Goal: Task Accomplishment & Management: Use online tool/utility

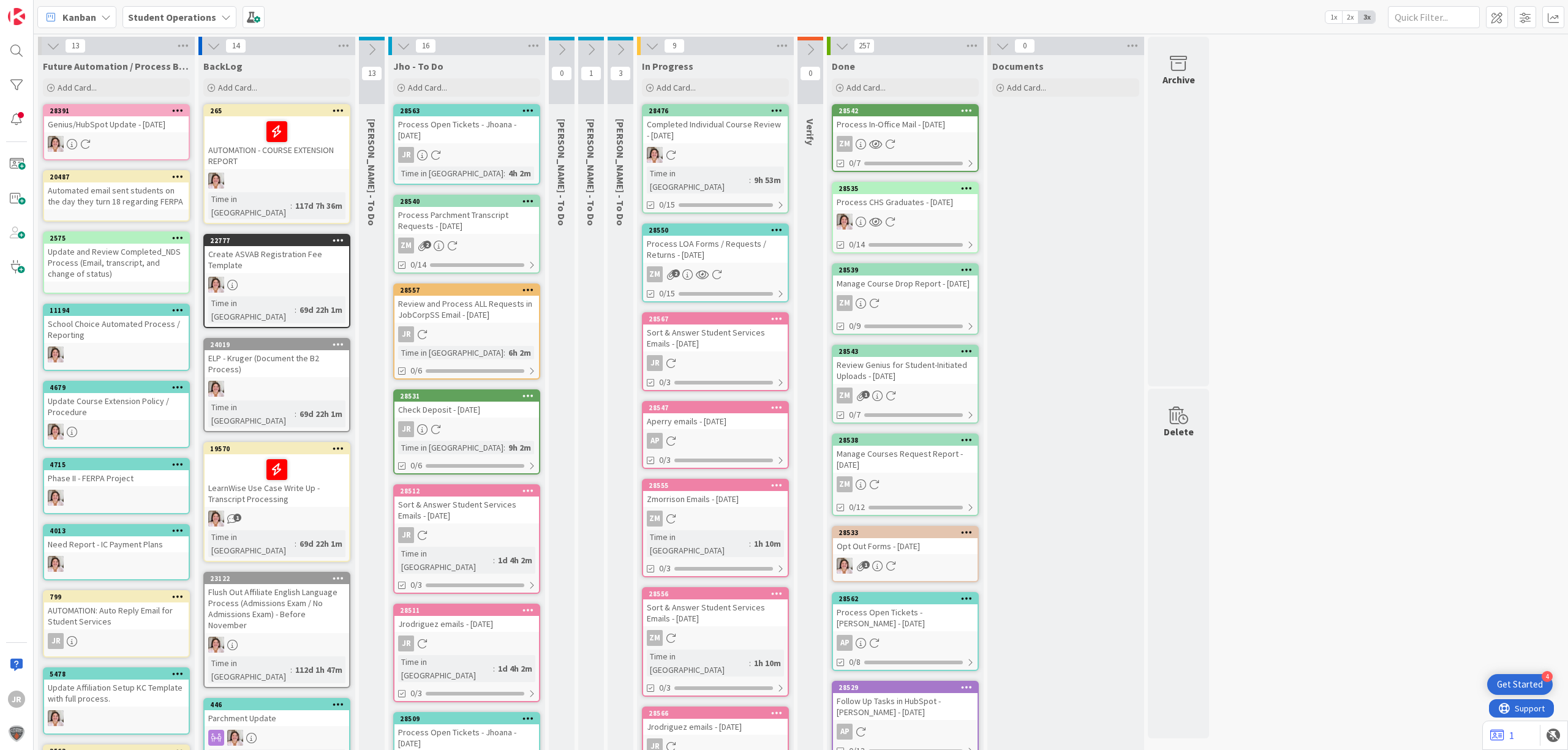
scroll to position [326, 0]
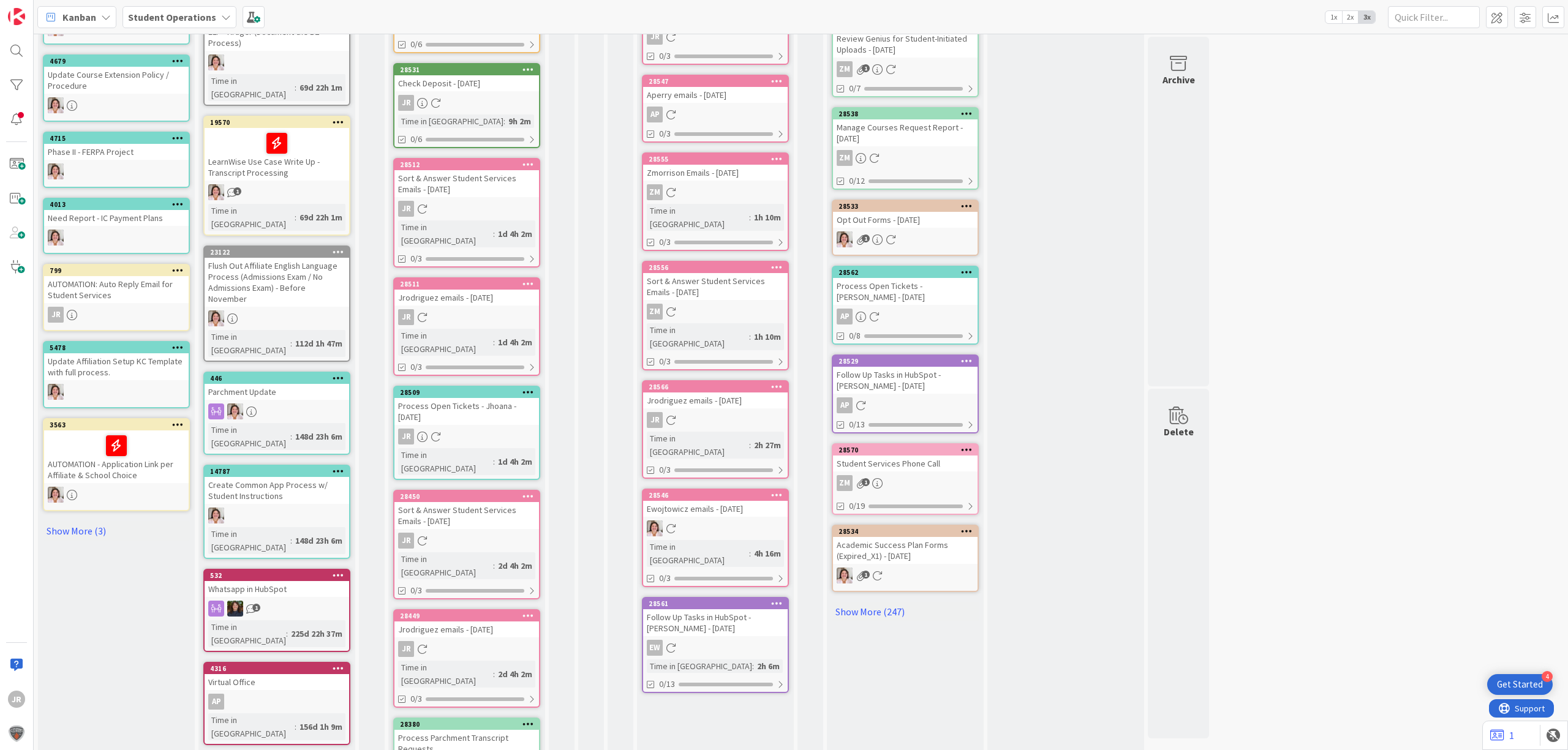
click at [528, 279] on icon at bounding box center [528, 283] width 11 height 8
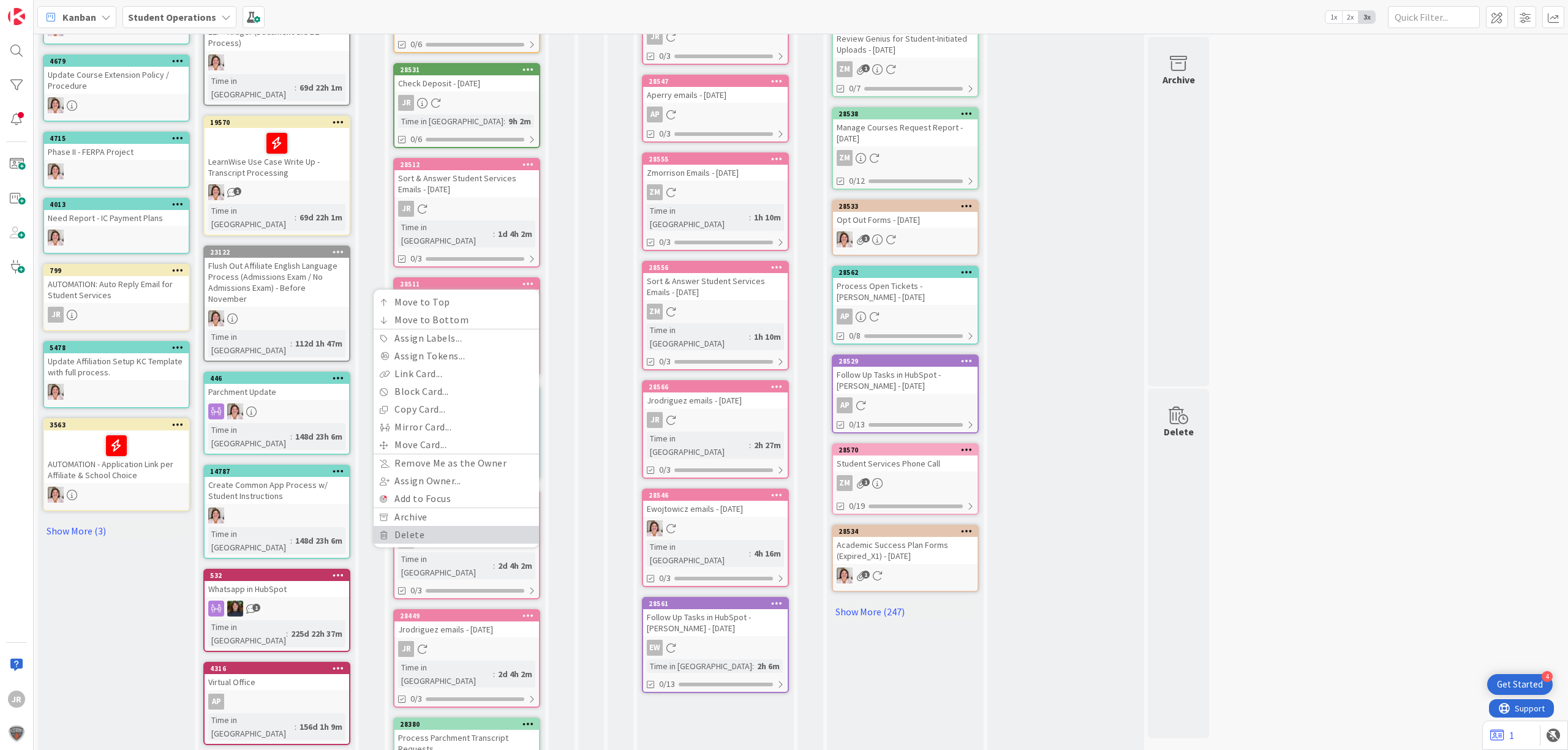
click at [442, 526] on link "Delete" at bounding box center [456, 535] width 165 height 18
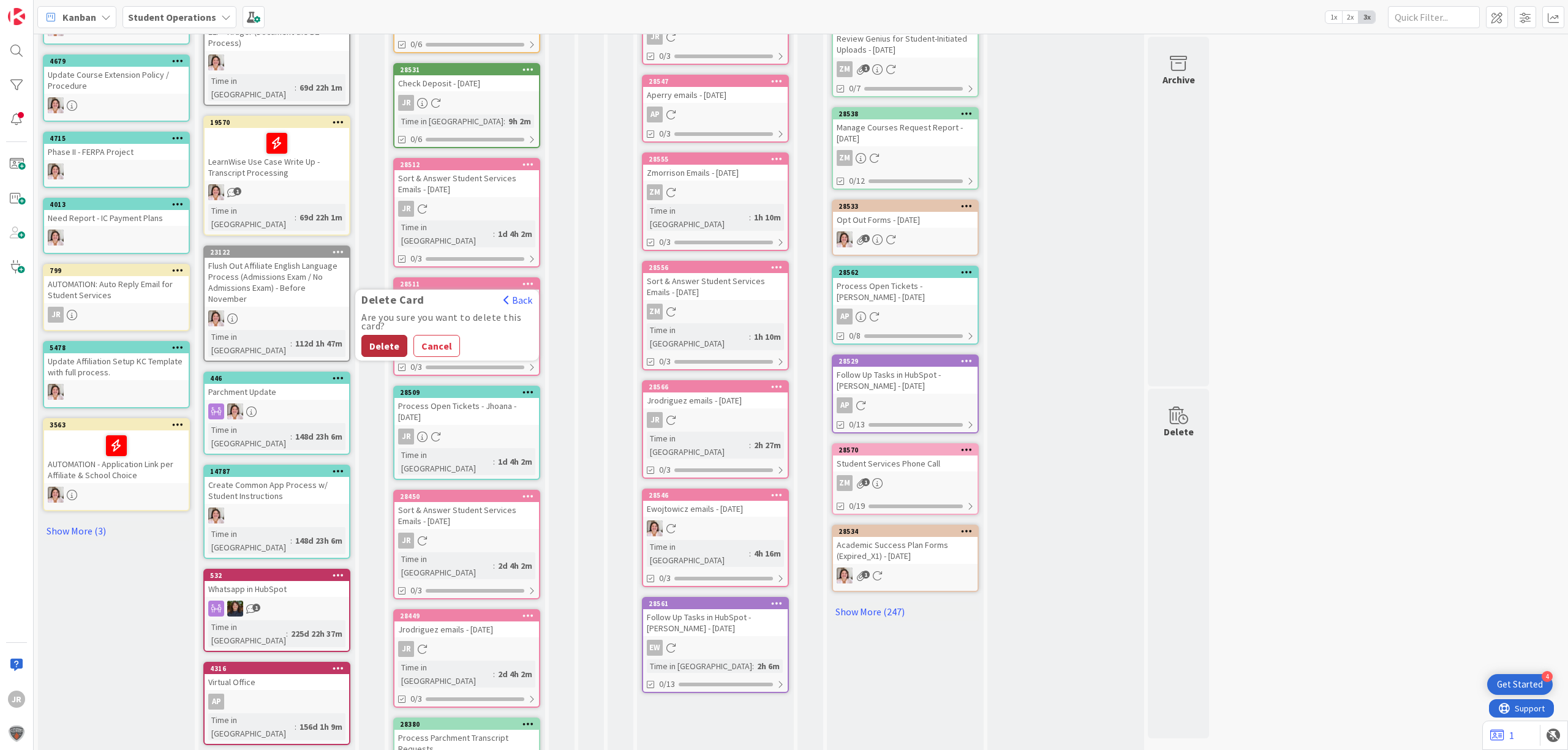
click at [375, 335] on button "Delete" at bounding box center [384, 346] width 46 height 22
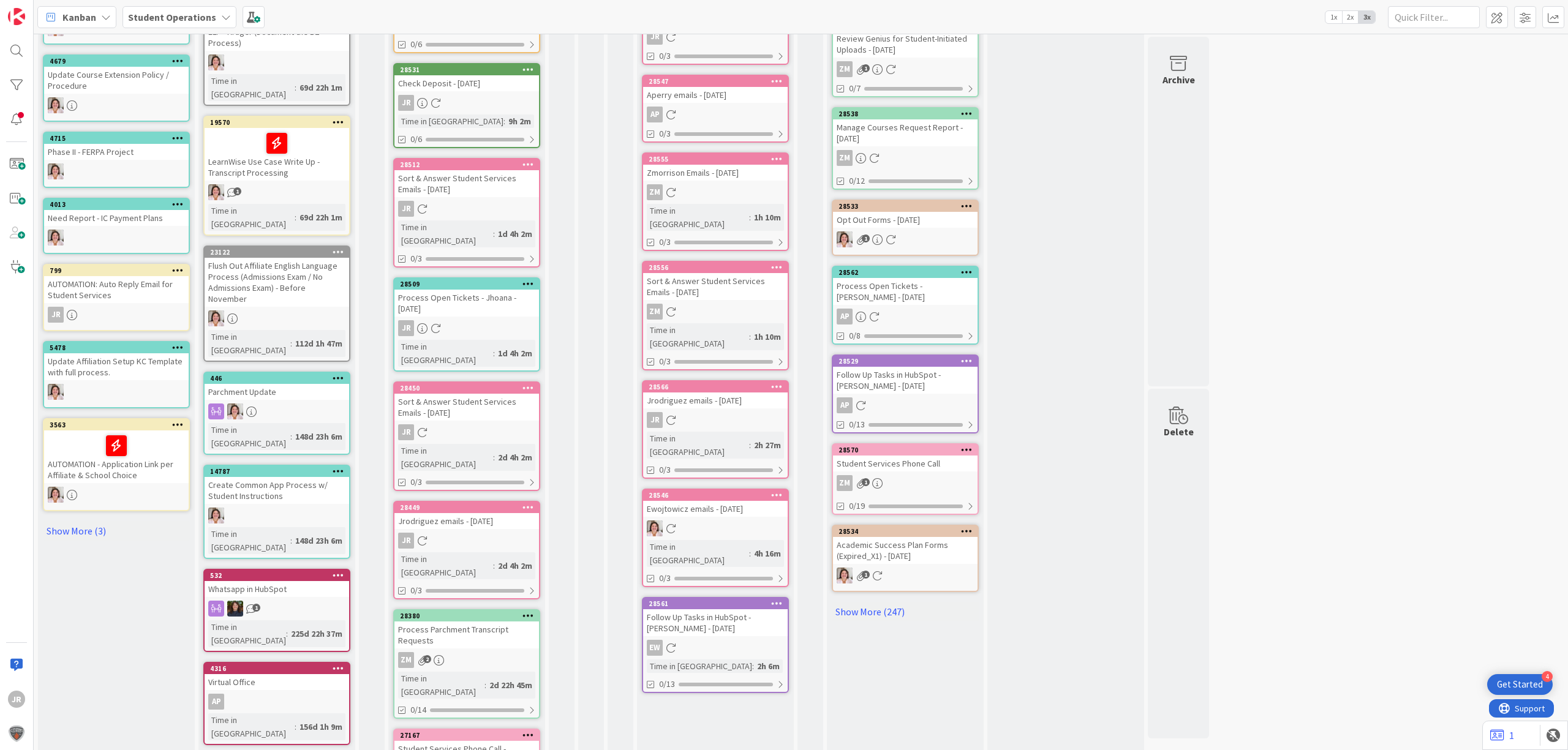
click at [525, 160] on icon at bounding box center [528, 164] width 11 height 8
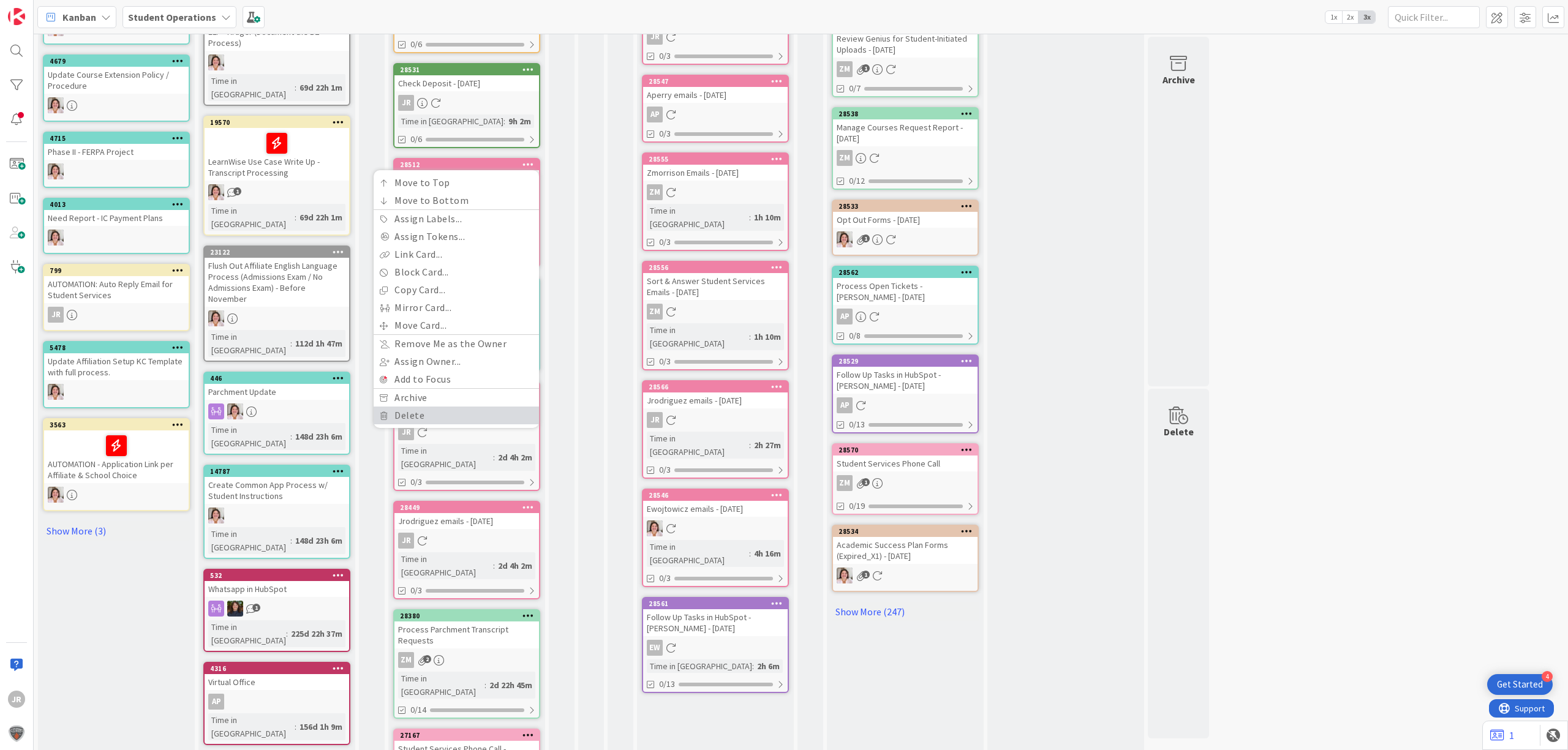
click at [436, 417] on link "Delete" at bounding box center [456, 415] width 165 height 18
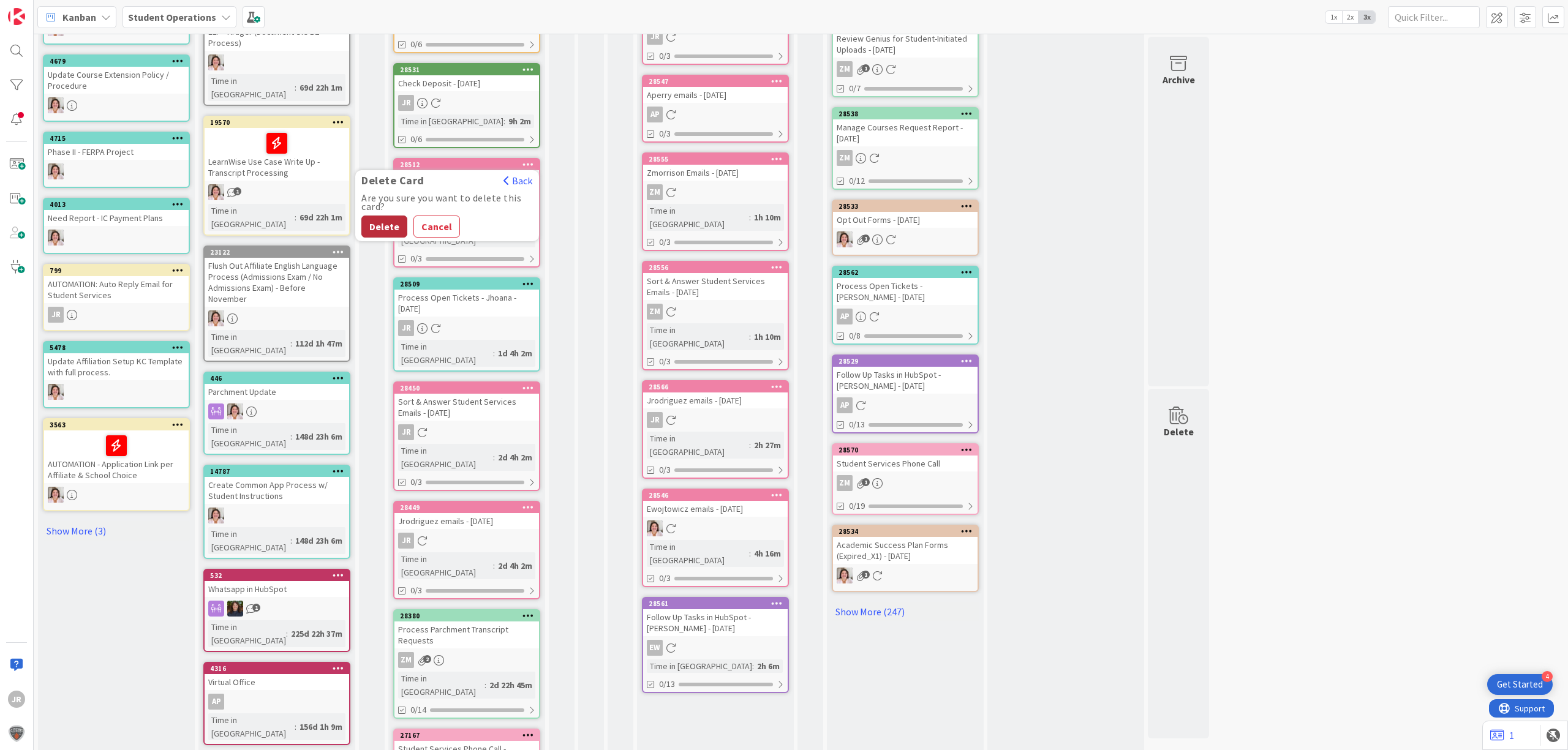
click at [378, 231] on button "Delete" at bounding box center [384, 226] width 46 height 22
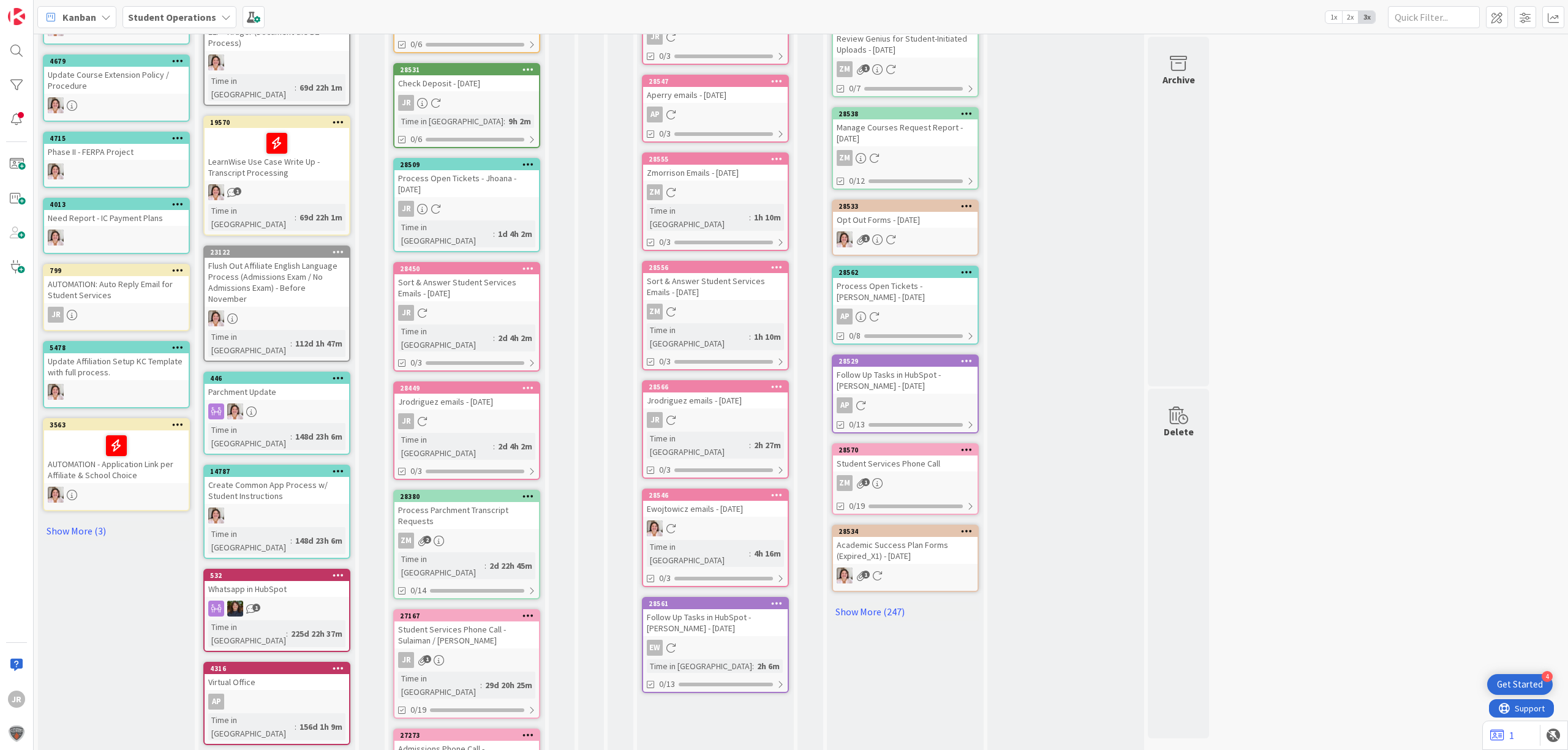
click at [522, 263] on div "28450" at bounding box center [467, 269] width 145 height 11
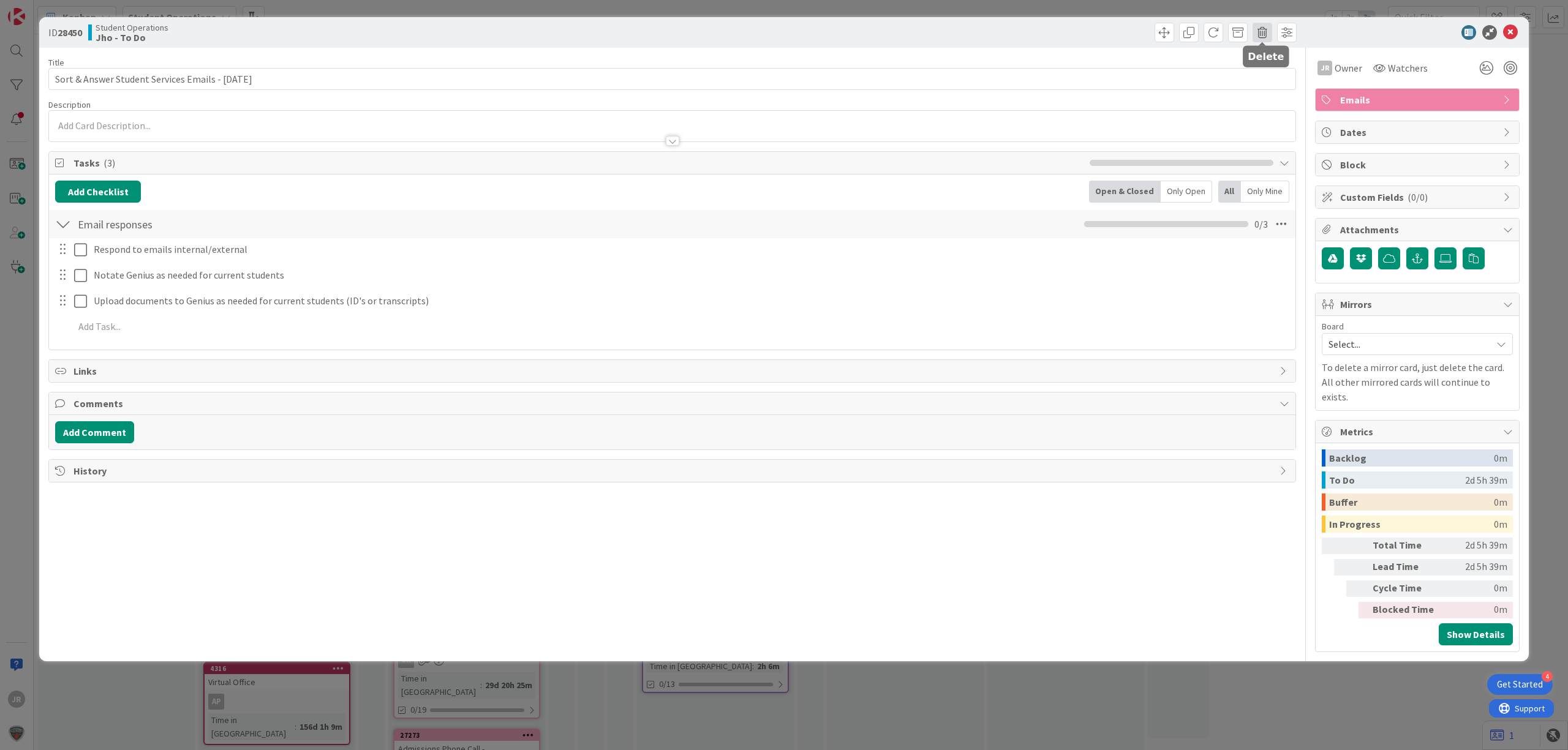
click at [1253, 35] on span at bounding box center [1263, 33] width 20 height 20
click at [1272, 81] on button "Delete" at bounding box center [1281, 90] width 46 height 22
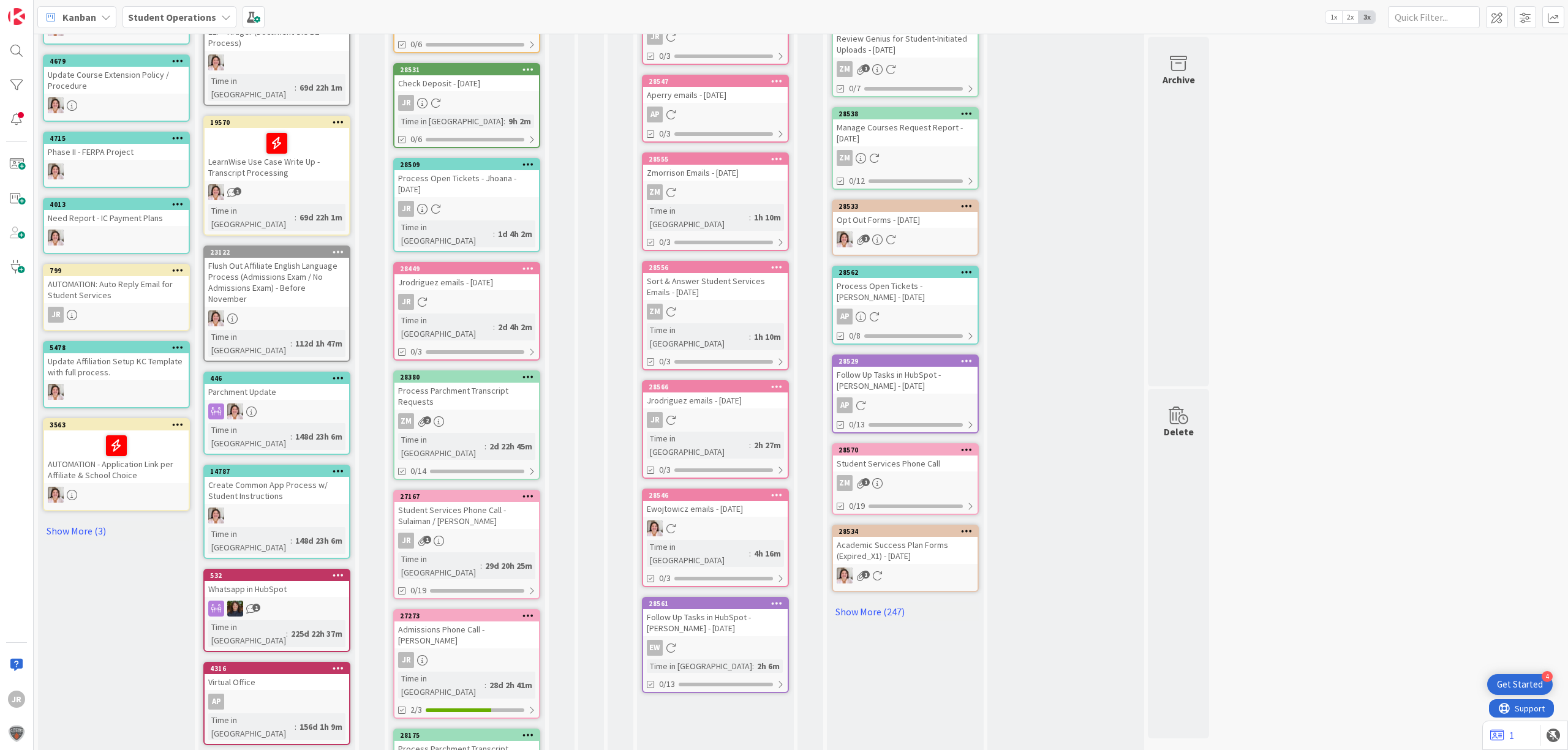
click at [529, 264] on icon at bounding box center [528, 268] width 11 height 8
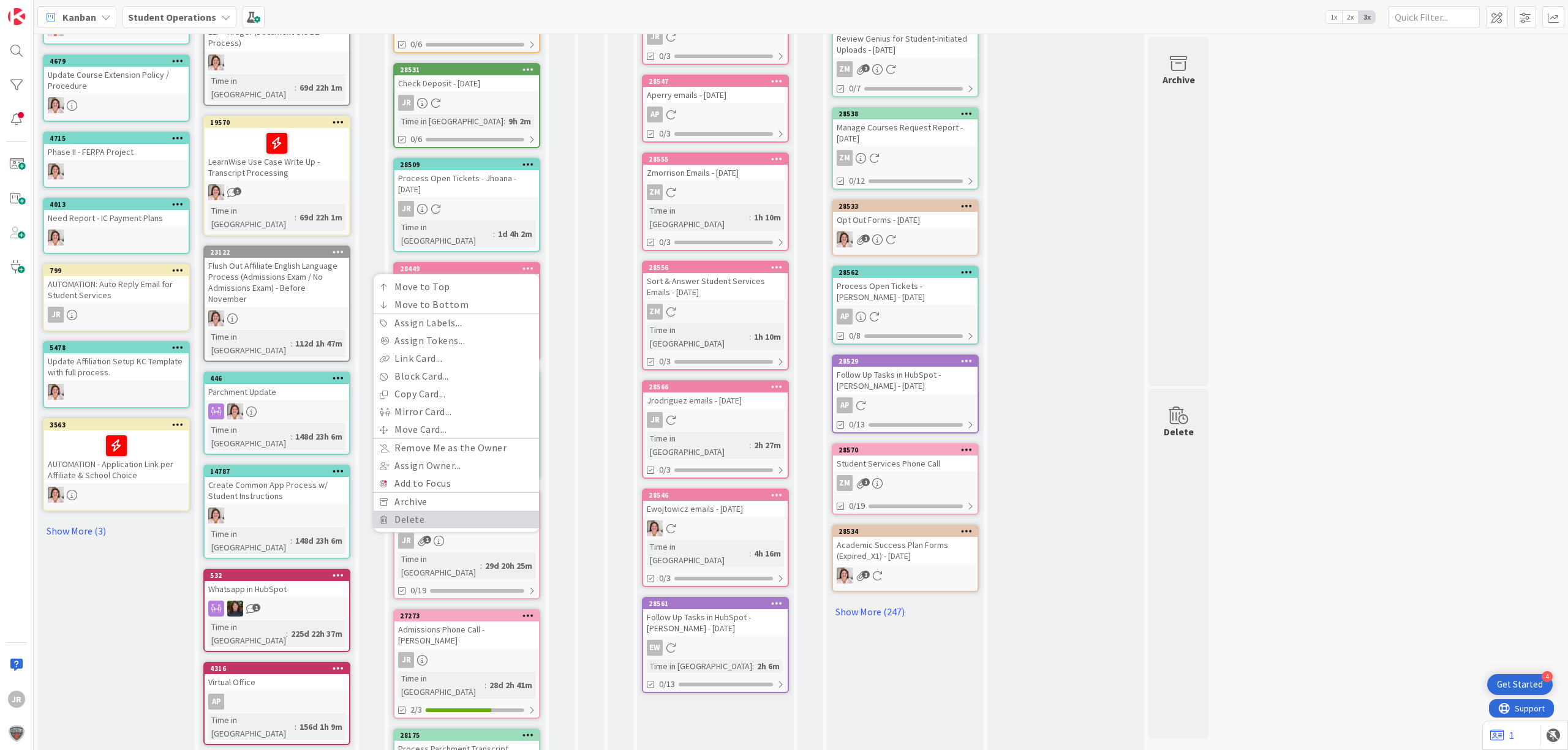
click at [453, 511] on link "Delete" at bounding box center [456, 519] width 165 height 18
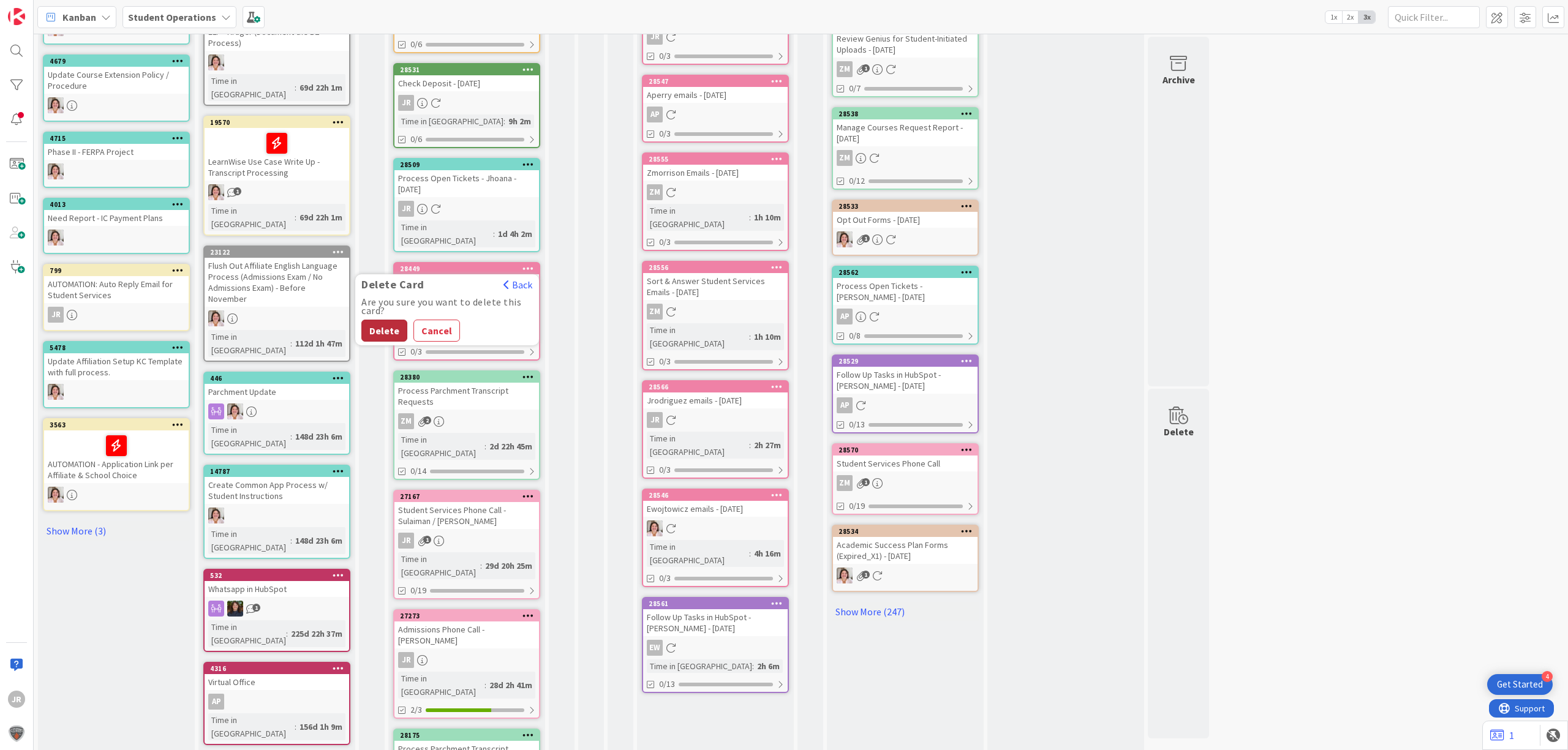
click at [395, 319] on button "Delete" at bounding box center [384, 330] width 46 height 22
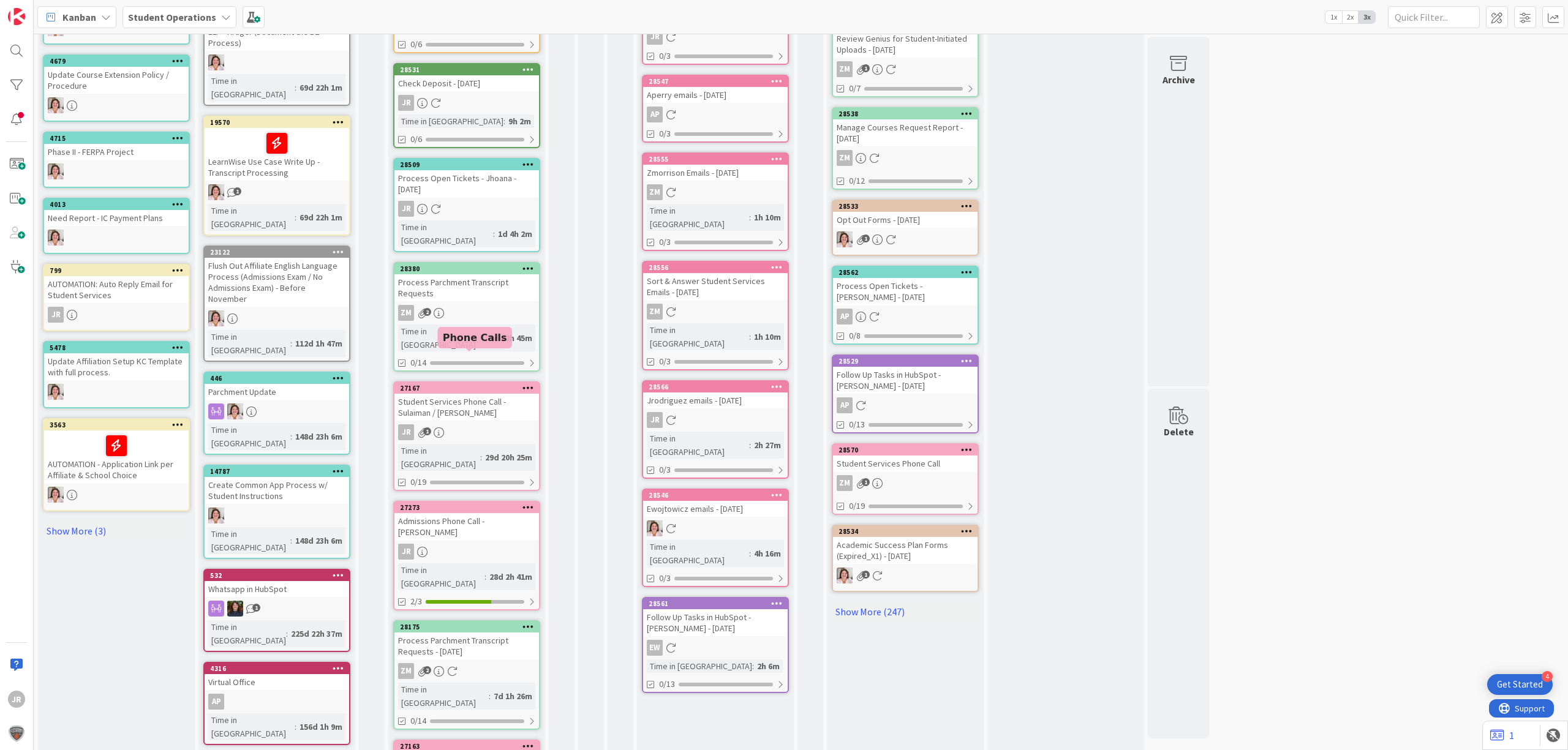
click at [502, 384] on div "27167" at bounding box center [469, 388] width 139 height 8
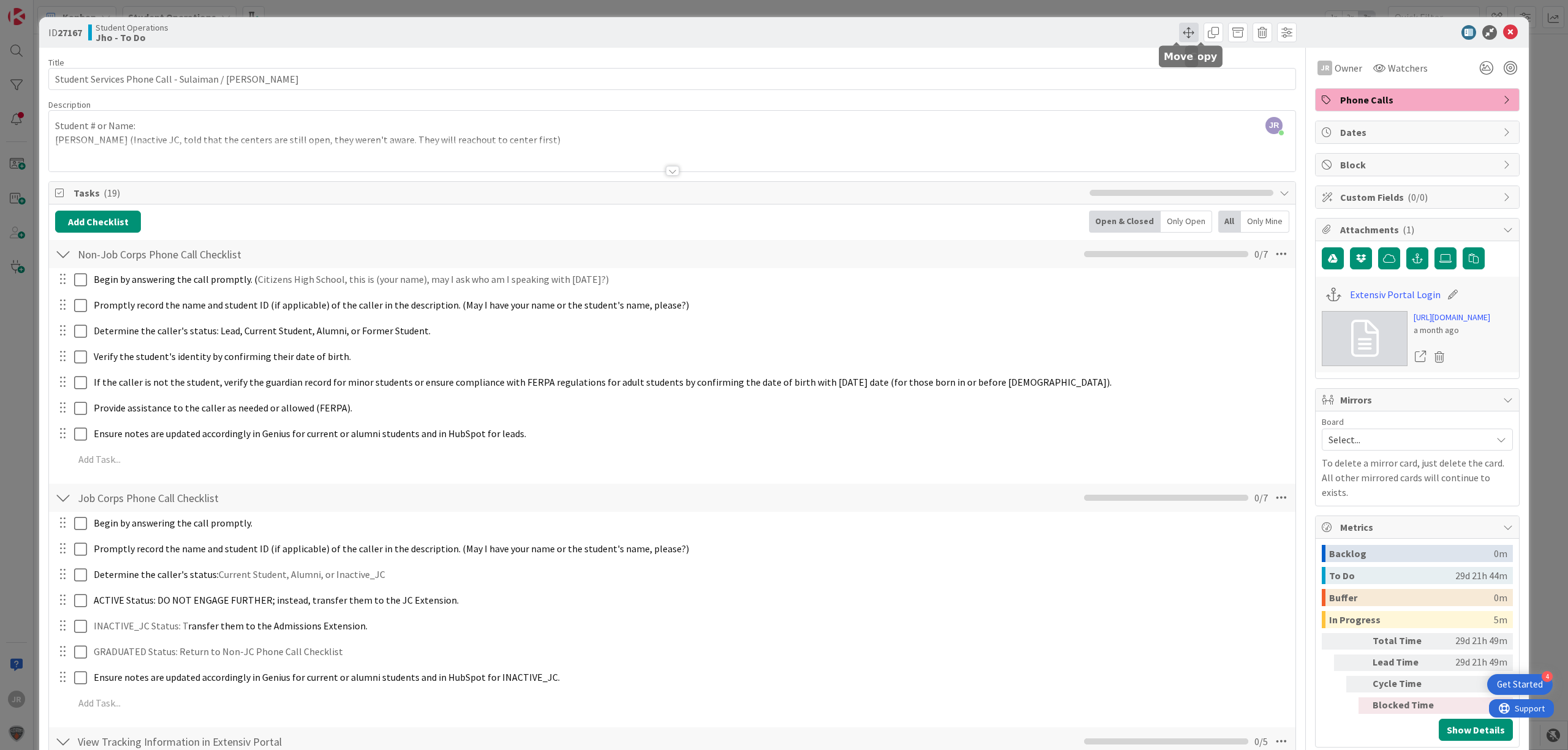
click at [1179, 34] on span at bounding box center [1189, 33] width 20 height 20
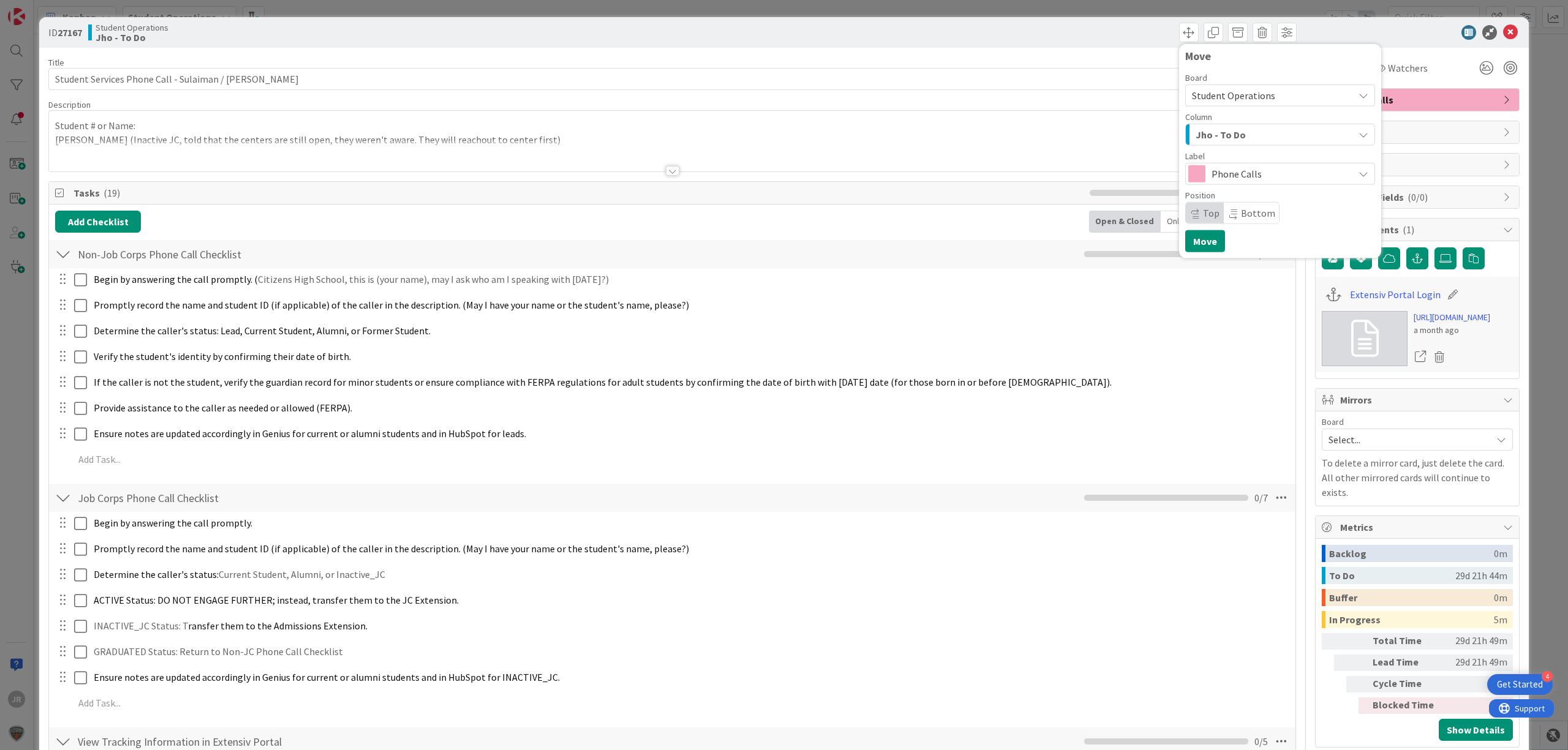
click at [1209, 135] on span "Jho - To Do" at bounding box center [1220, 135] width 50 height 16
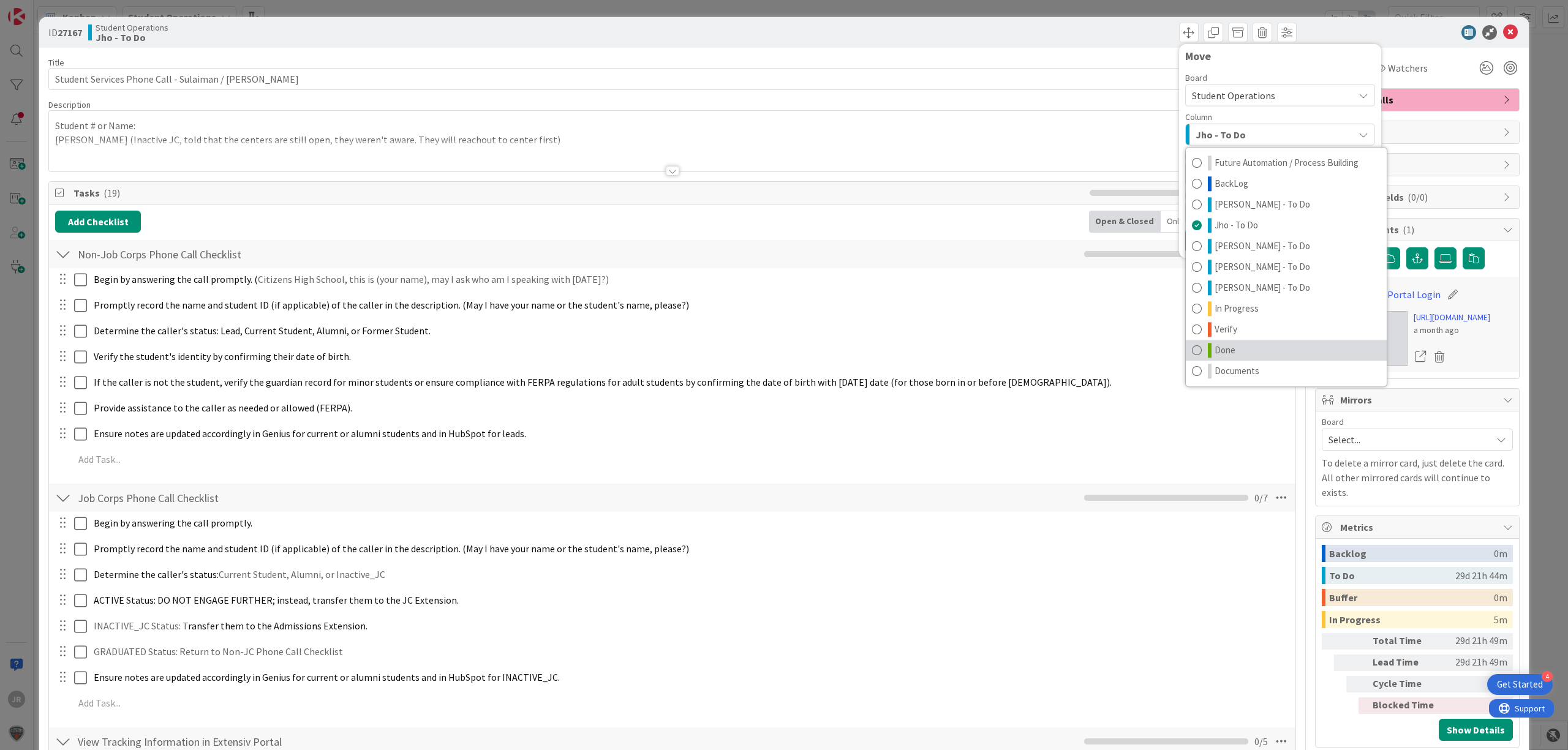
click at [1267, 353] on link "Done" at bounding box center [1287, 350] width 201 height 21
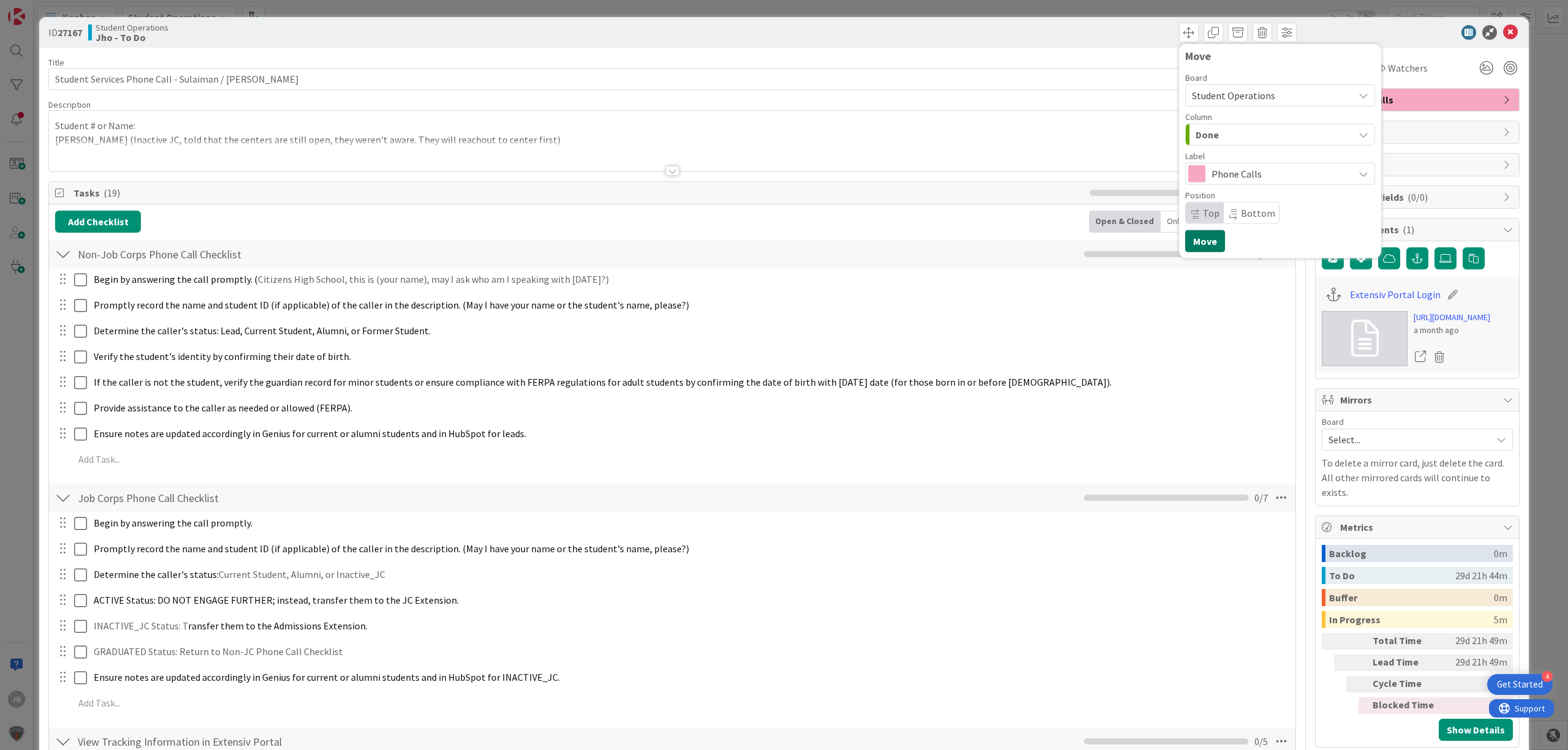
click at [1202, 245] on button "Move" at bounding box center [1205, 241] width 40 height 22
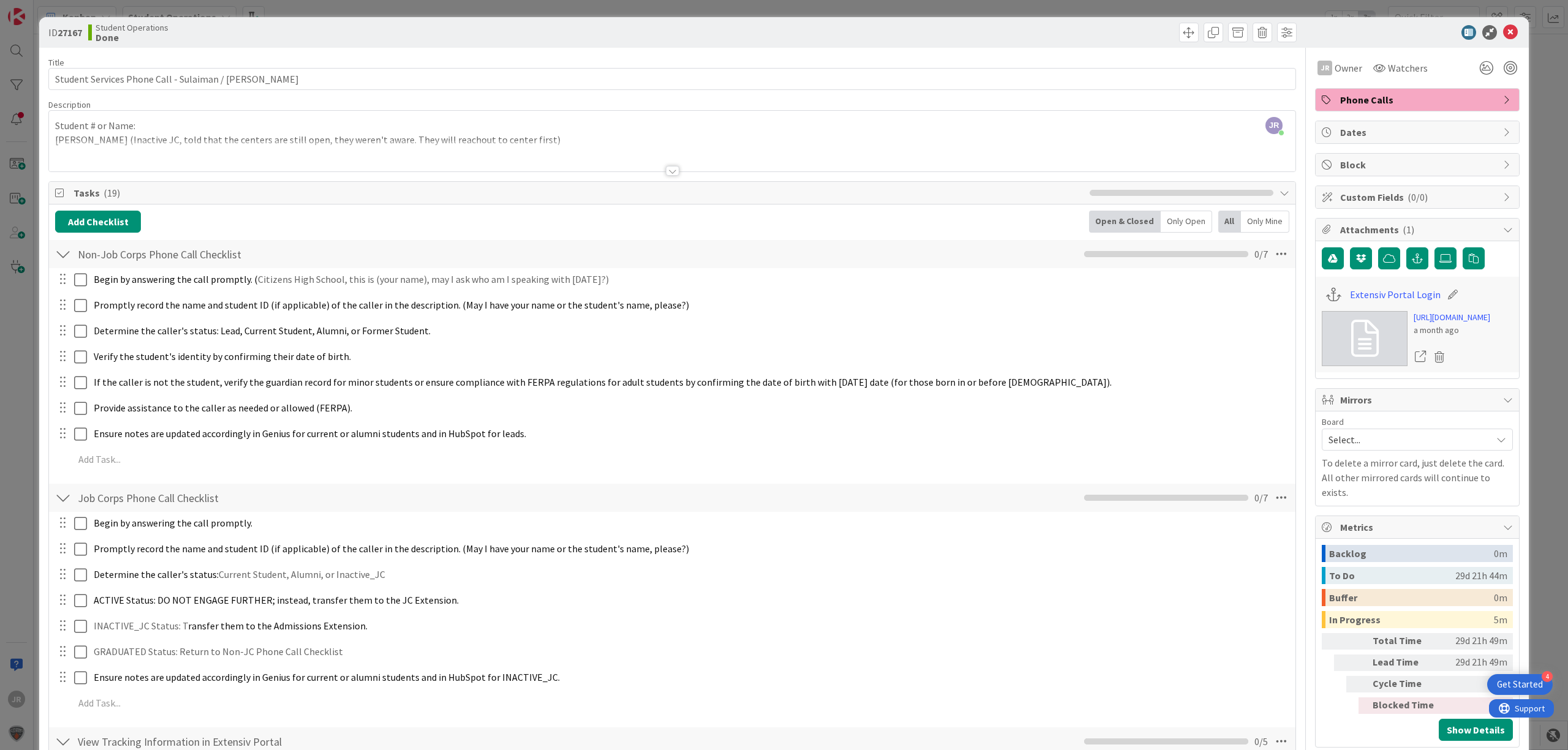
click at [845, 10] on div "ID 27167 Student Operations Done Move Move Title 52 / 128 Student Services Phon…" at bounding box center [784, 375] width 1568 height 750
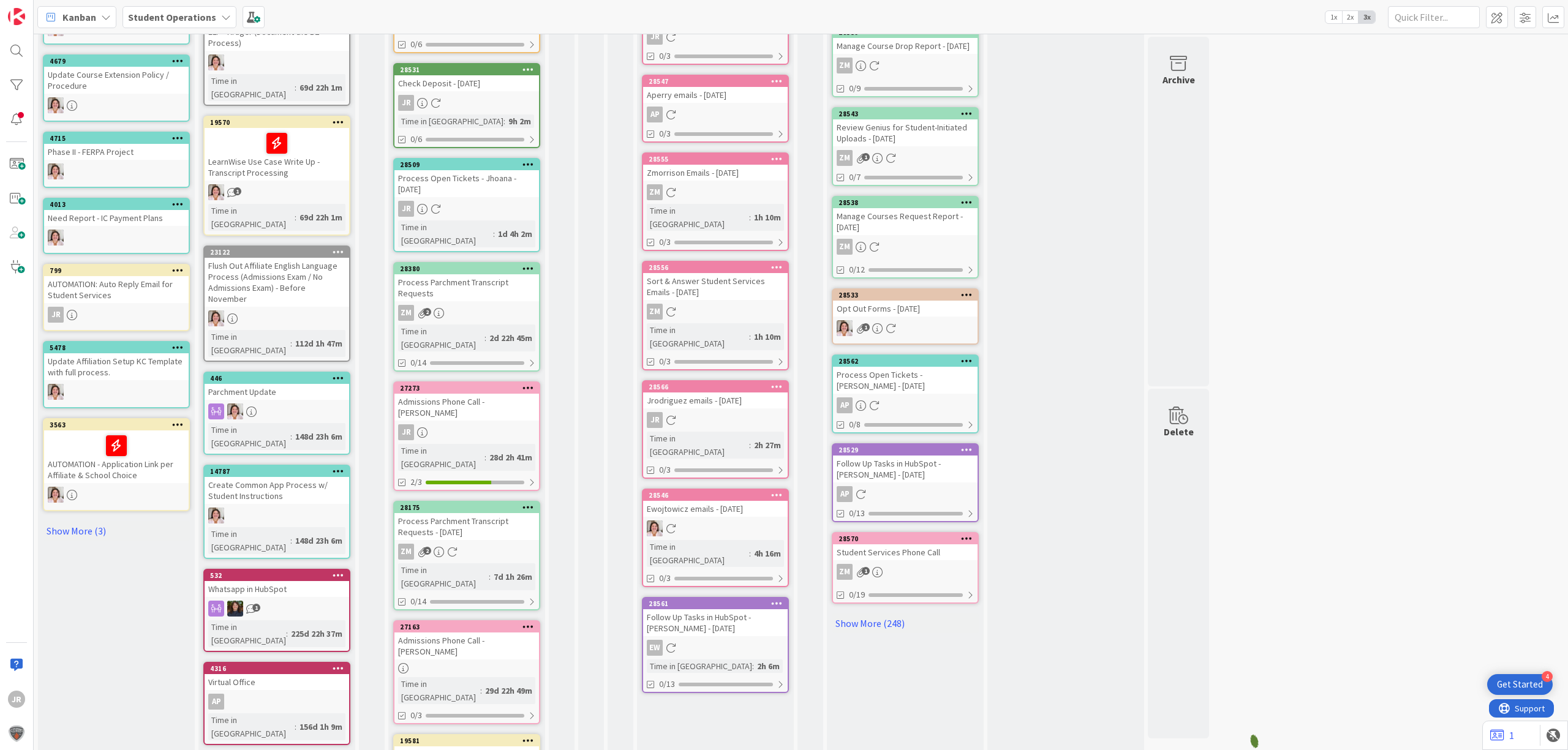
click at [464, 394] on div "Admissions Phone Call - [PERSON_NAME]" at bounding box center [467, 407] width 145 height 27
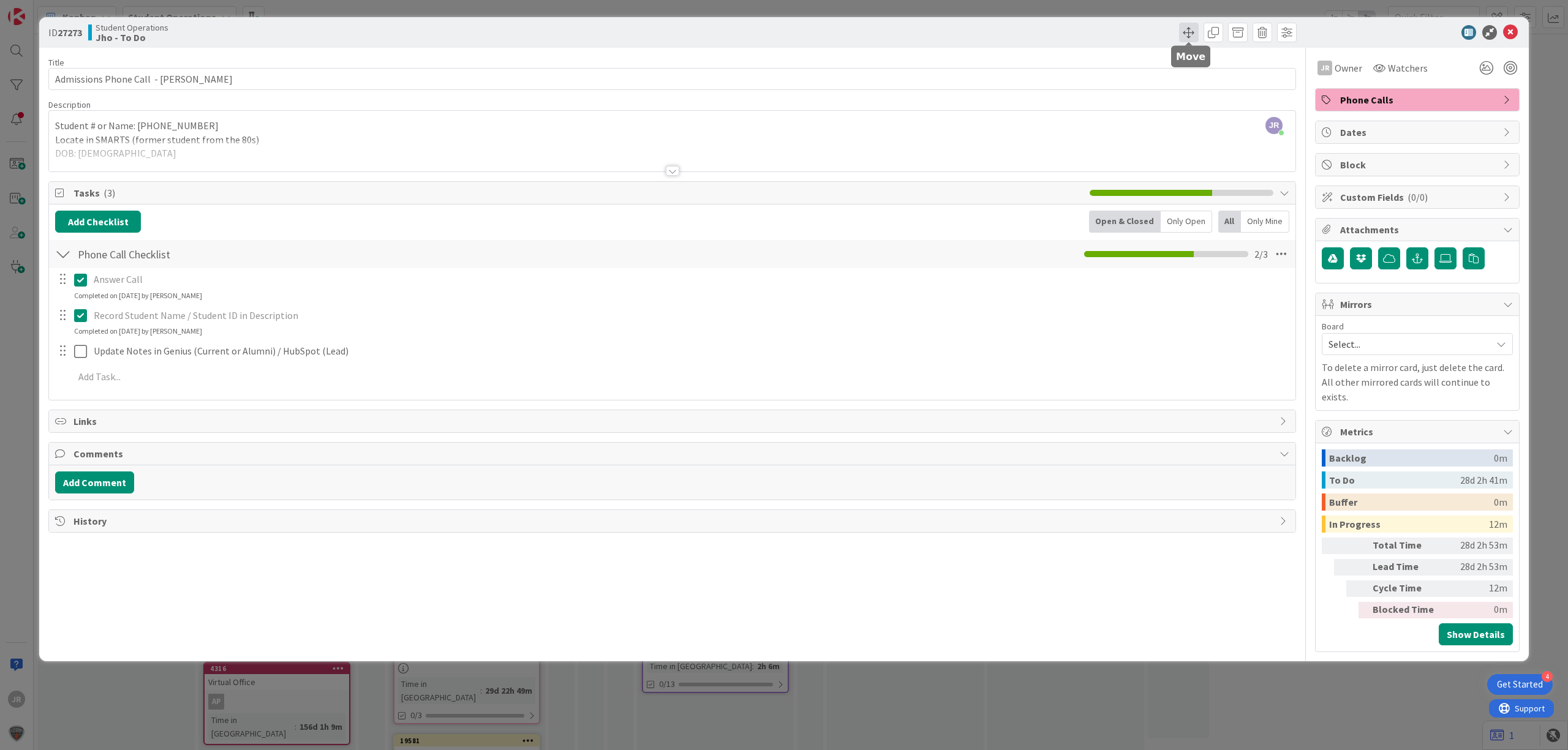
click at [1194, 34] on span at bounding box center [1189, 33] width 20 height 20
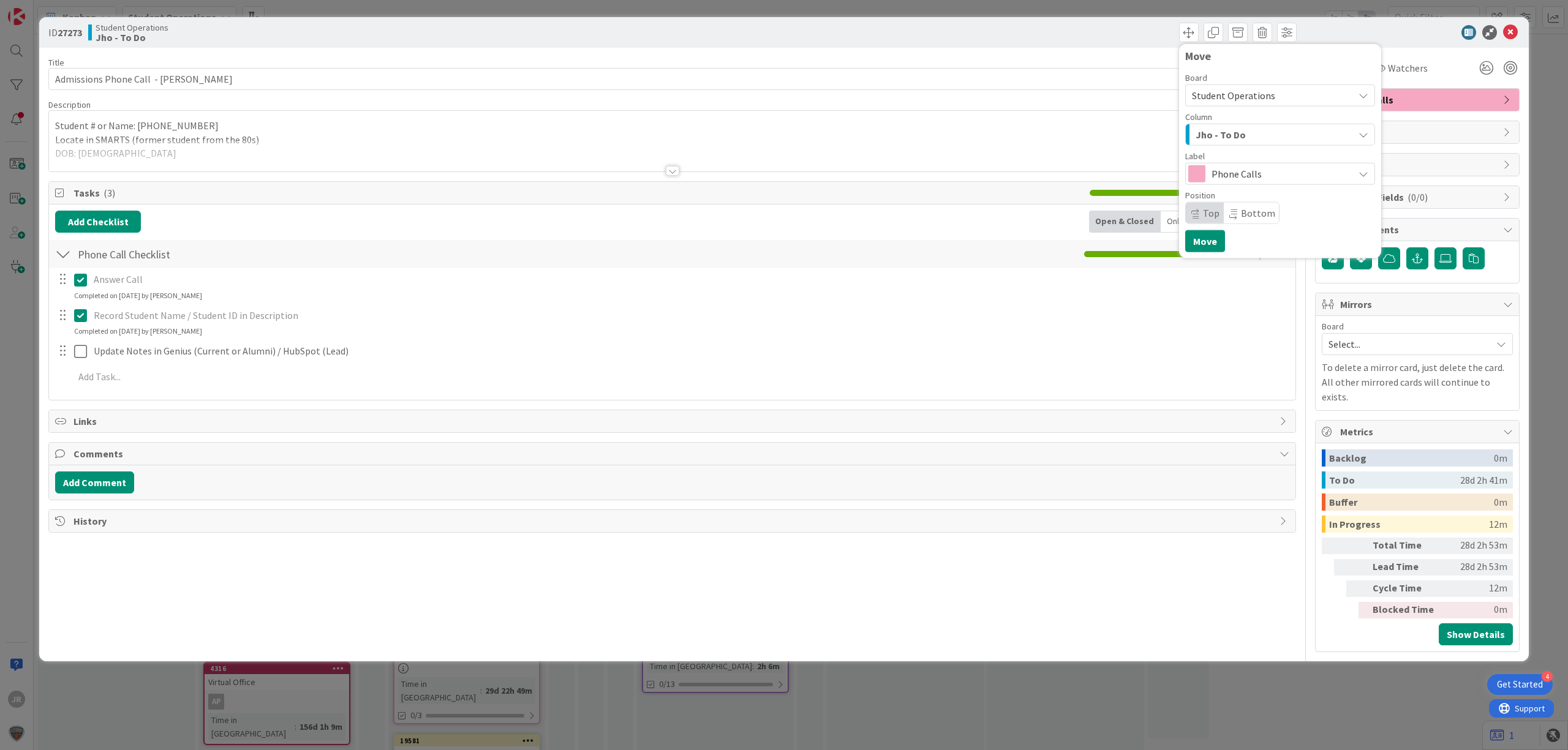
click at [1216, 140] on span "Jho - To Do" at bounding box center [1220, 135] width 50 height 16
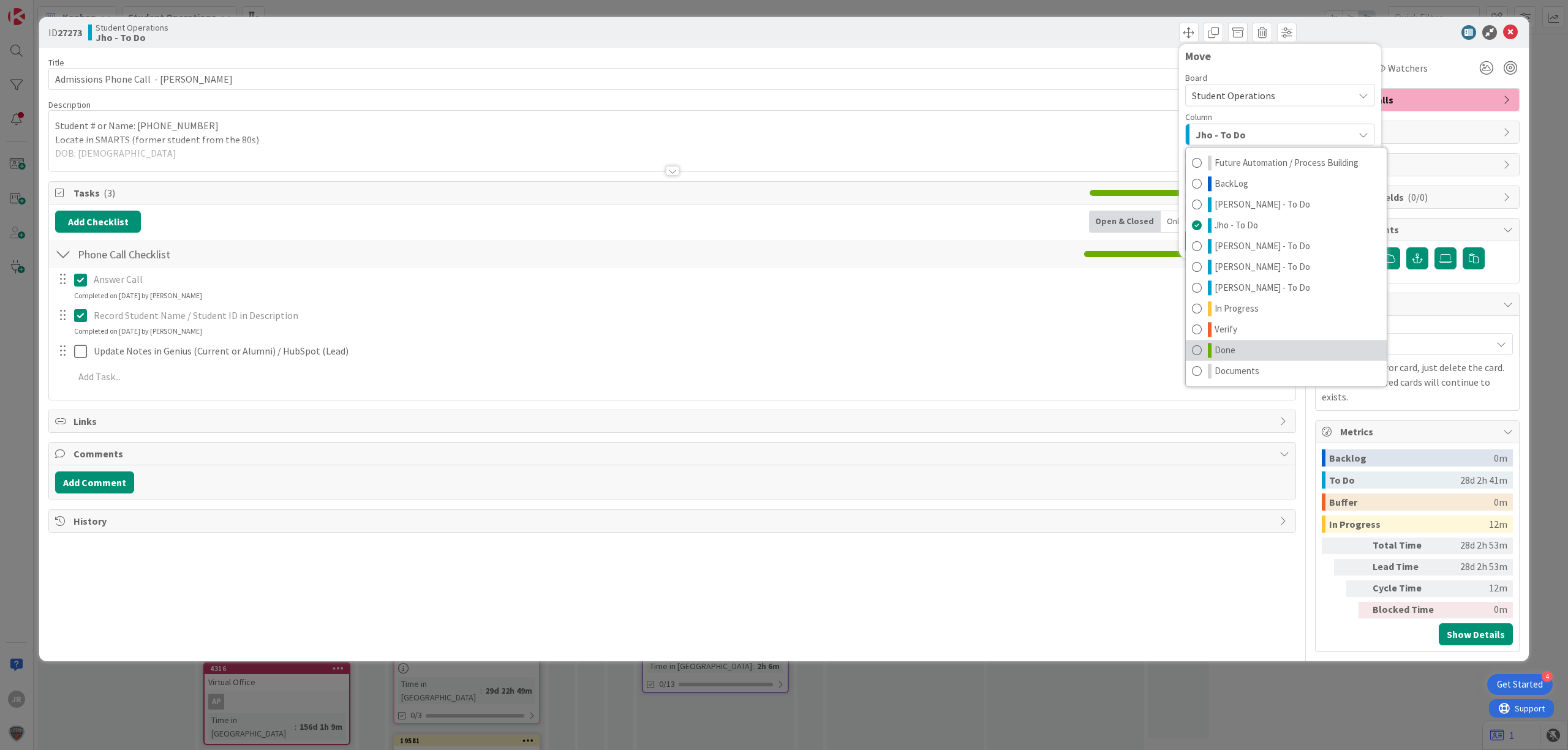
click at [1228, 356] on span "Done" at bounding box center [1224, 350] width 21 height 15
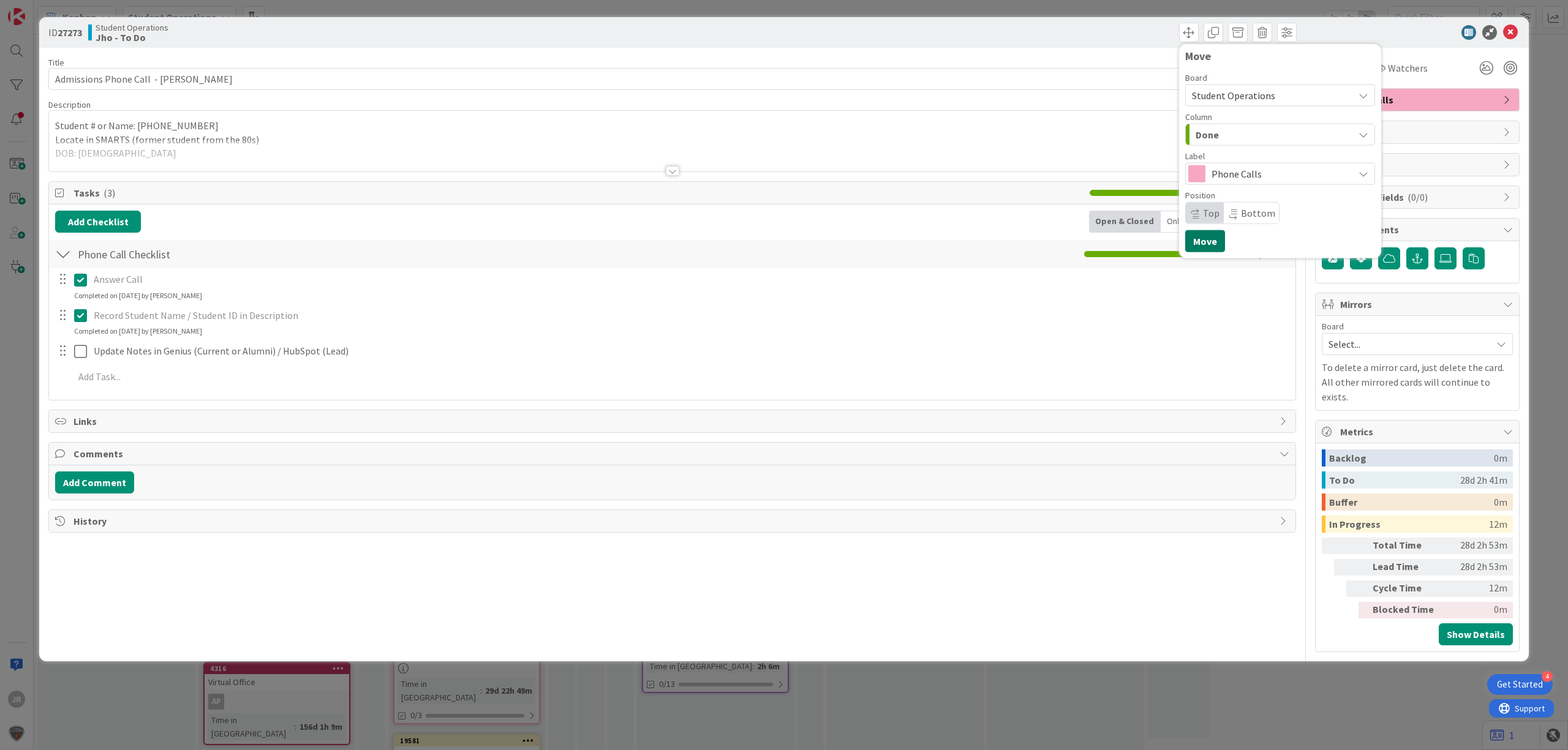
click at [1200, 250] on button "Move" at bounding box center [1205, 241] width 40 height 22
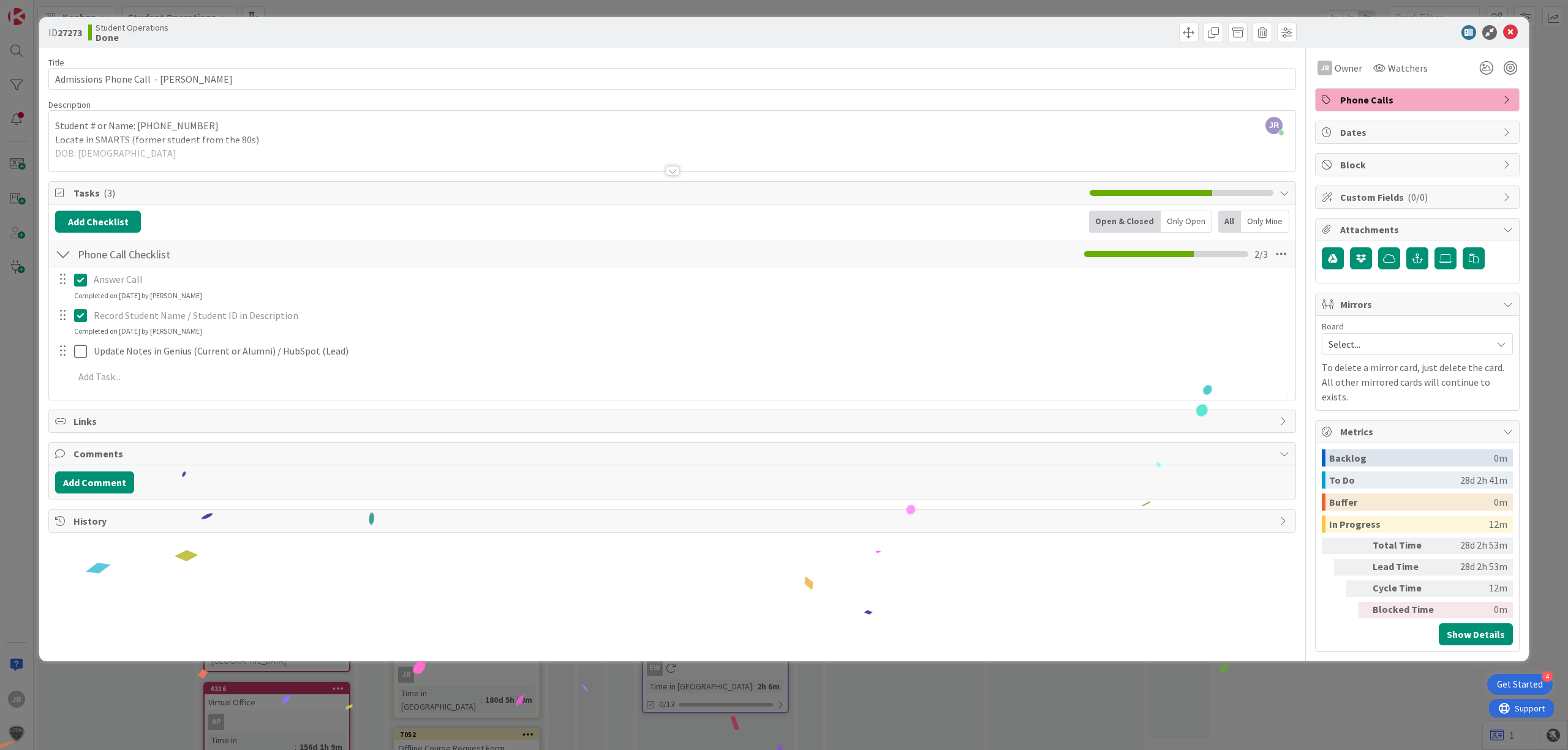
click at [730, 1] on div "ID 27273 Student Operations Done Move Move Title 39 / 128 Admissions Phone Call…" at bounding box center [784, 375] width 1568 height 750
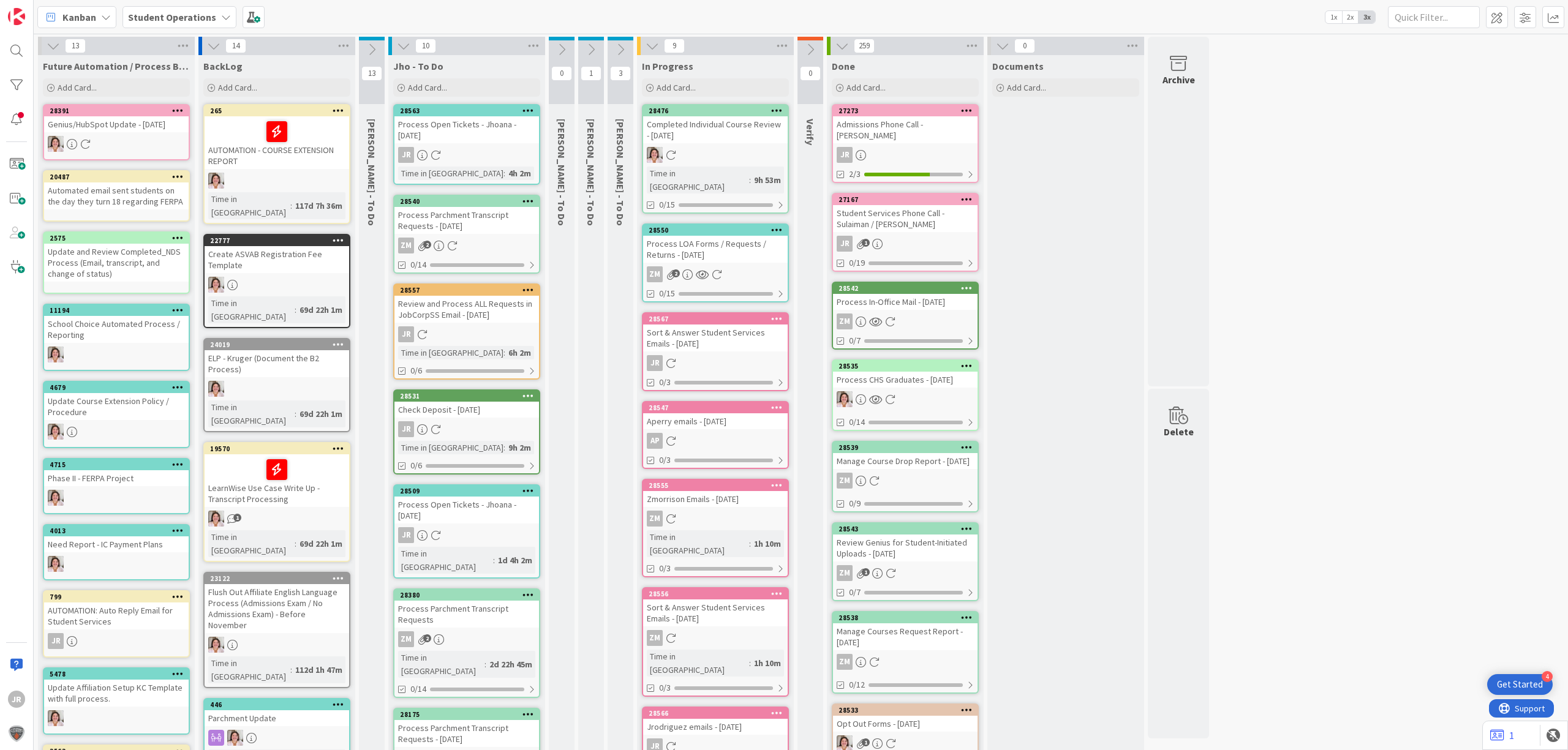
click at [530, 590] on icon at bounding box center [528, 594] width 11 height 8
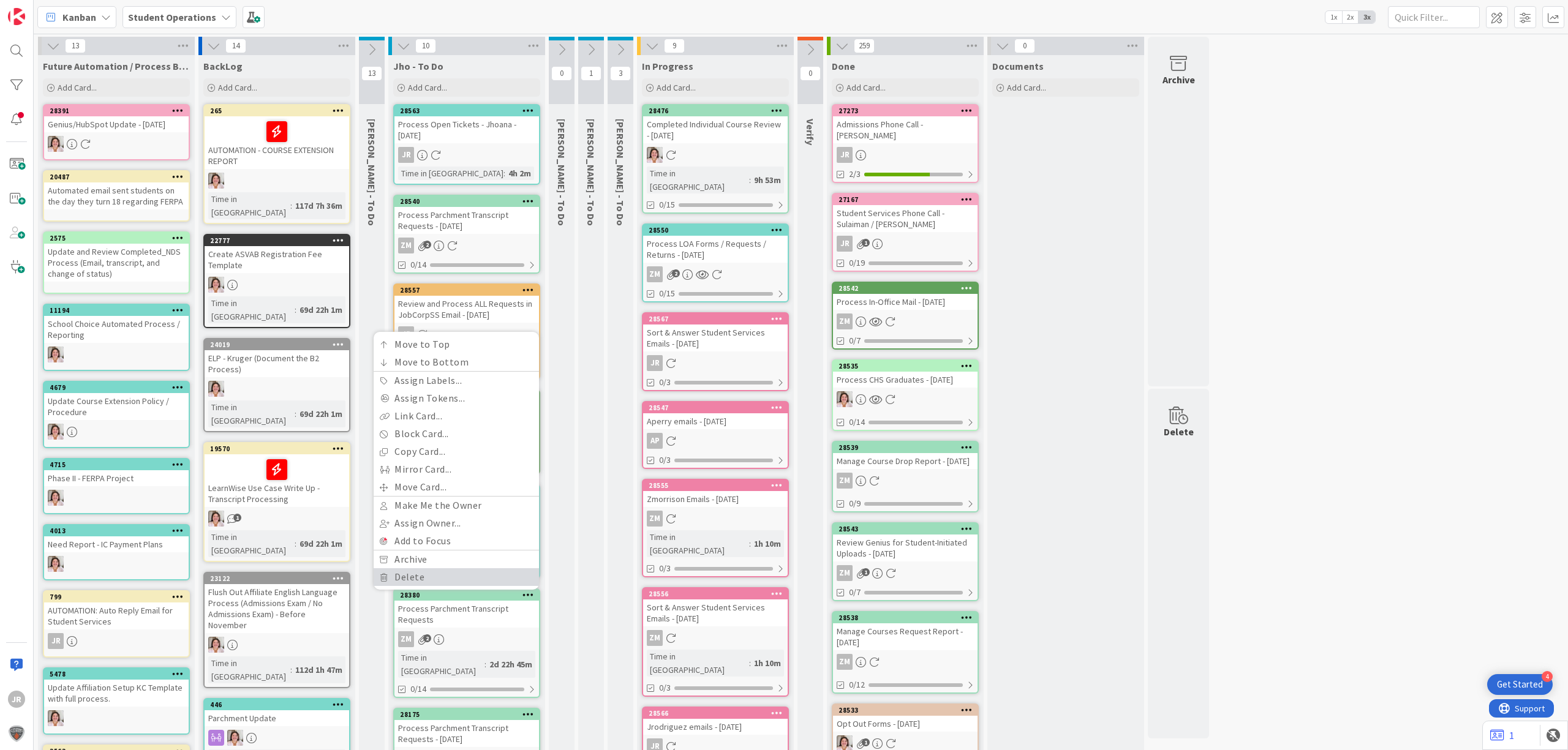
click at [502, 568] on link "Delete" at bounding box center [456, 576] width 165 height 18
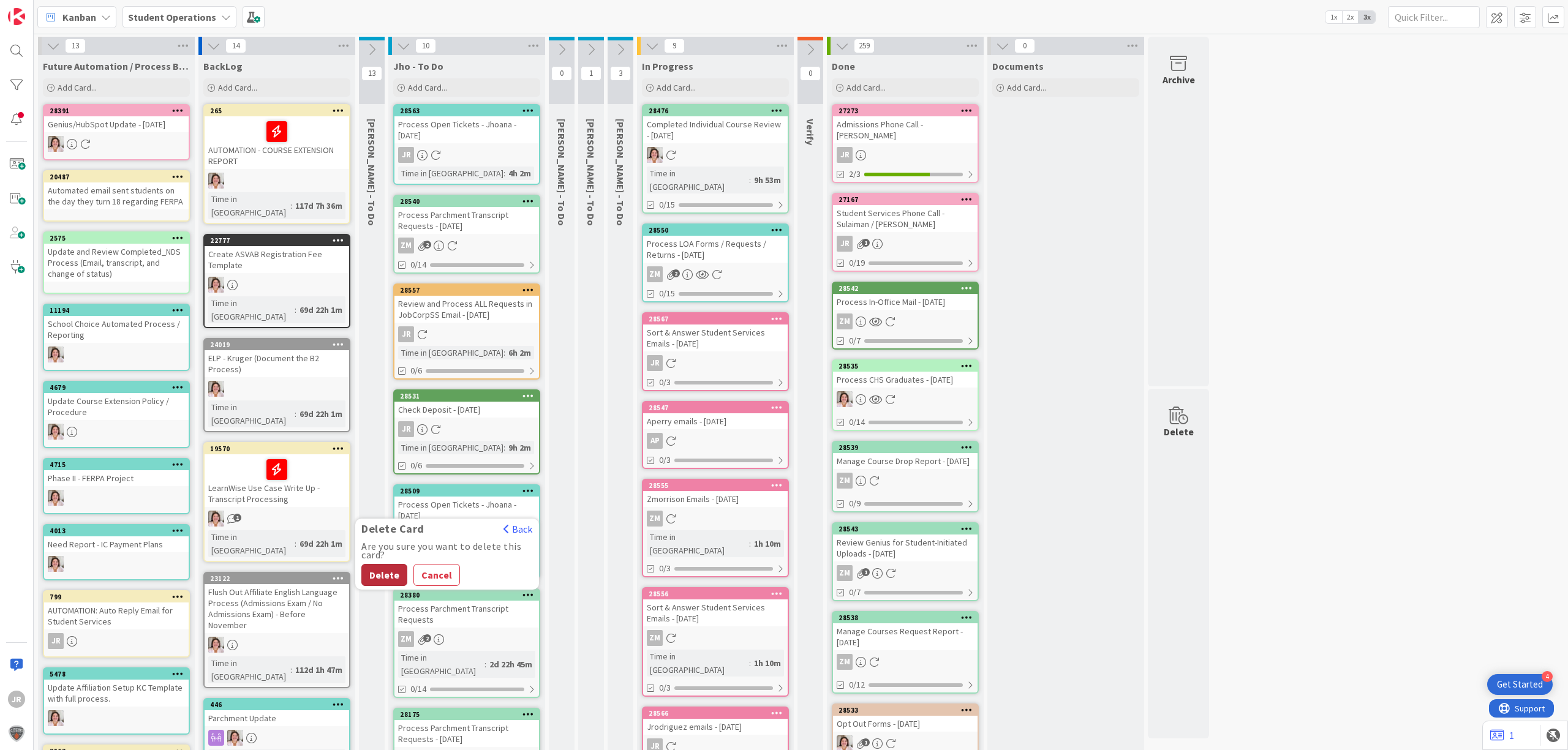
click at [390, 564] on button "Delete" at bounding box center [384, 574] width 46 height 22
click at [522, 496] on div "Process Open Tickets - Jhoana - [DATE]" at bounding box center [467, 510] width 145 height 27
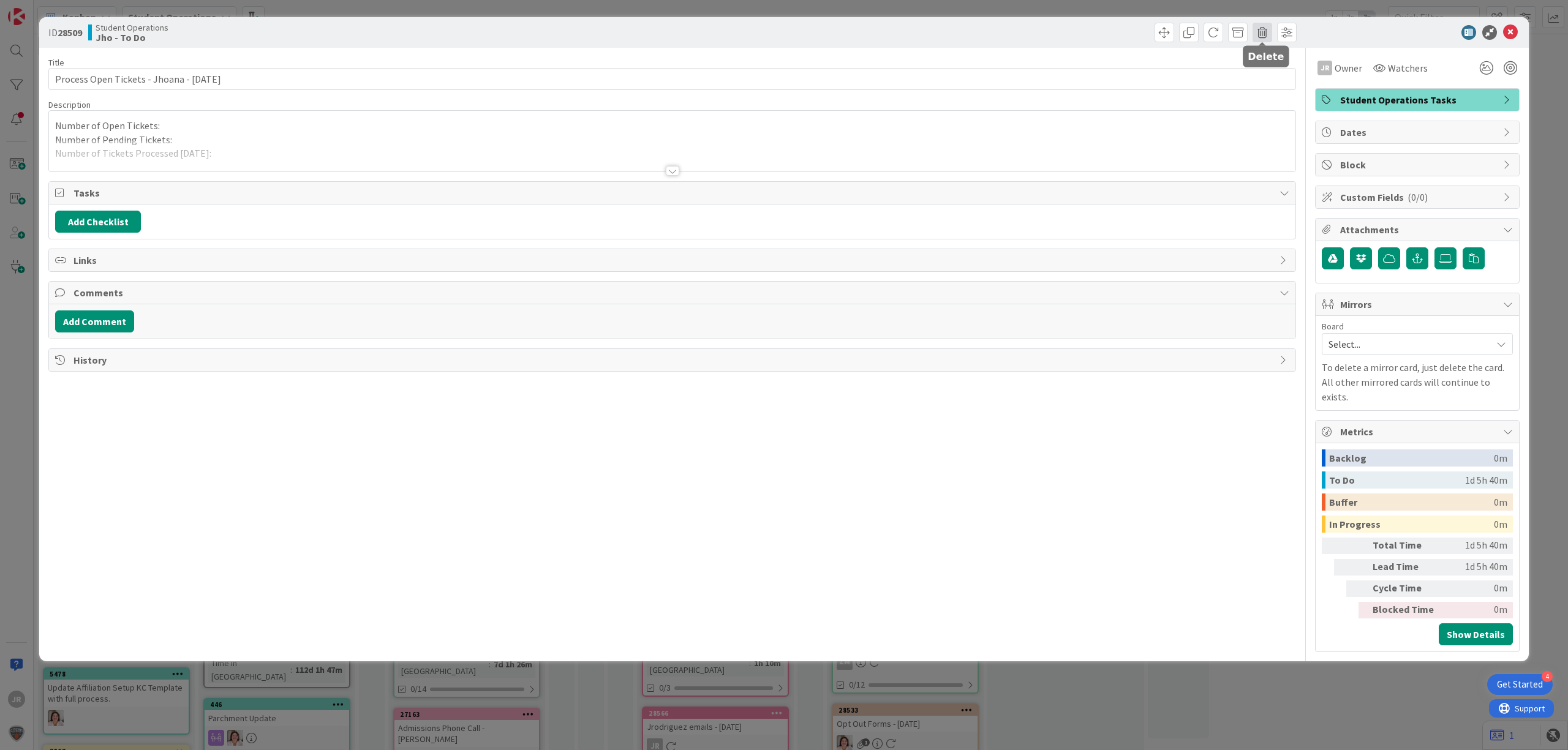
click at [1264, 39] on span at bounding box center [1263, 33] width 20 height 20
click at [1277, 74] on div "Are you sure you want to delete this card?" at bounding box center [1329, 62] width 141 height 25
click at [1277, 89] on button "Delete" at bounding box center [1281, 90] width 46 height 22
